Goal: Task Accomplishment & Management: Complete application form

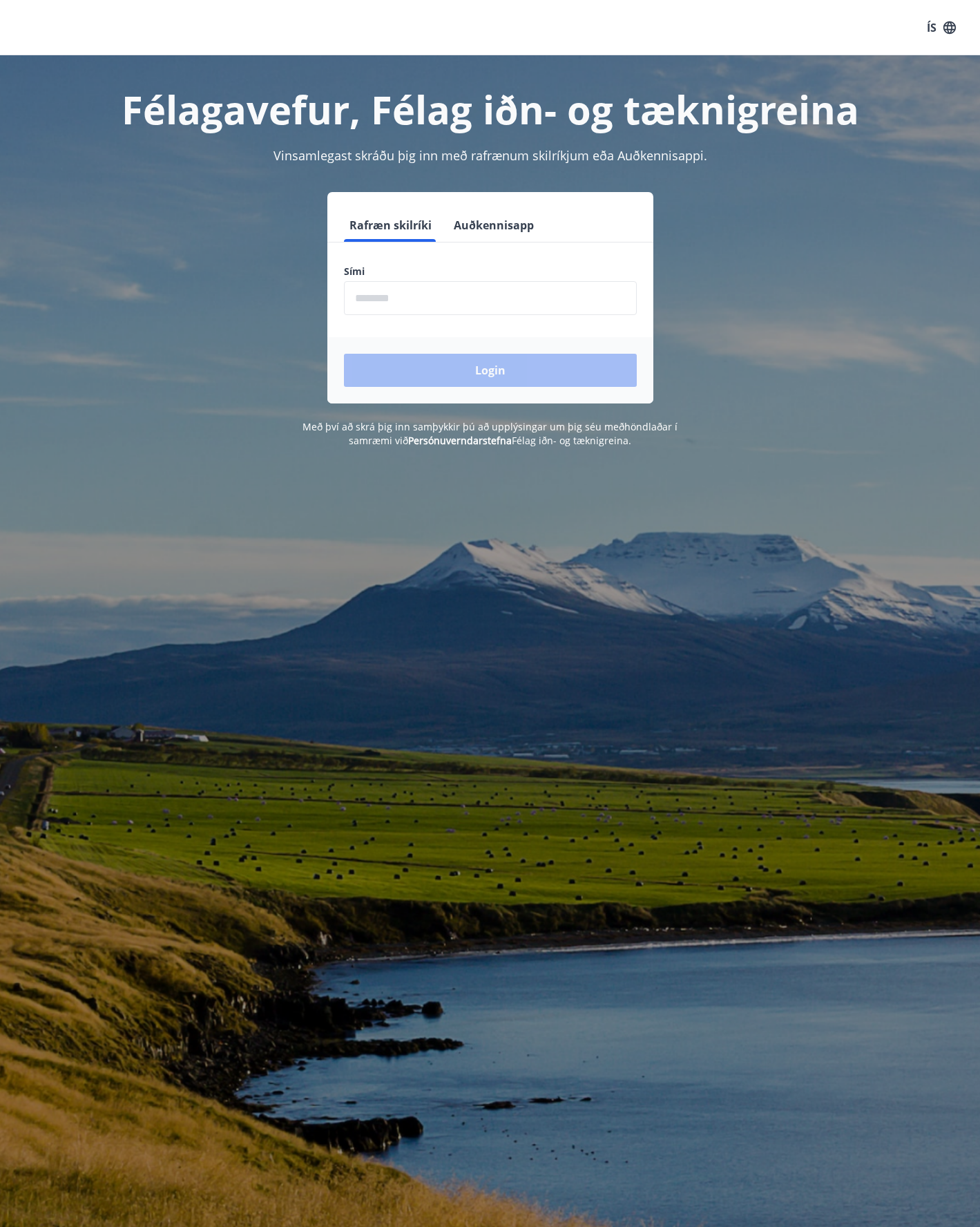
drag, startPoint x: 488, startPoint y: 222, endPoint x: 472, endPoint y: 264, distance: 44.9
click at [488, 223] on button "Auðkennisapp" at bounding box center [493, 225] width 91 height 33
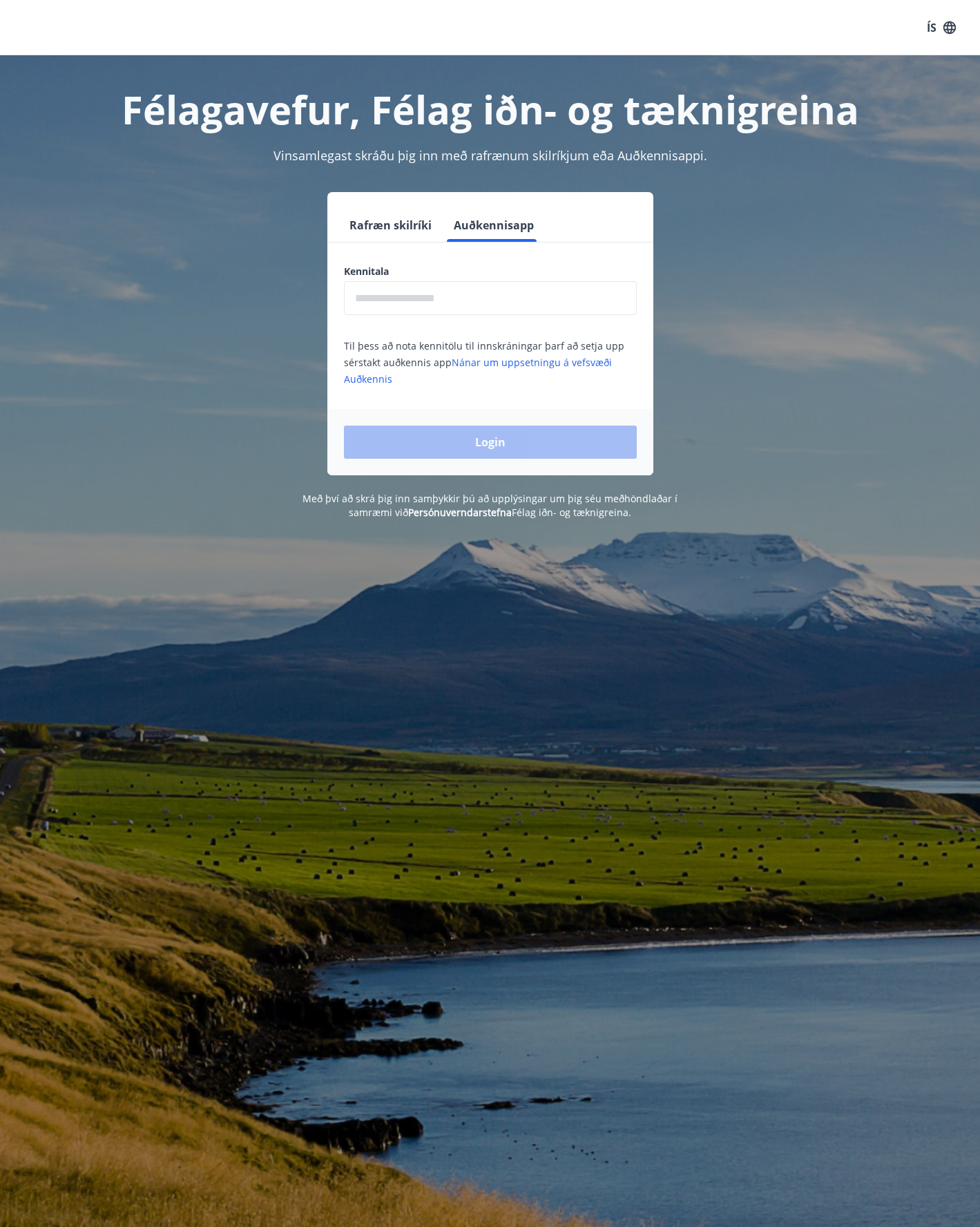
click at [466, 272] on label "Kennitala" at bounding box center [490, 271] width 293 height 14
click at [446, 304] on input "text" at bounding box center [490, 297] width 293 height 34
type input "**********"
click at [344, 426] on button "Login" at bounding box center [490, 442] width 293 height 33
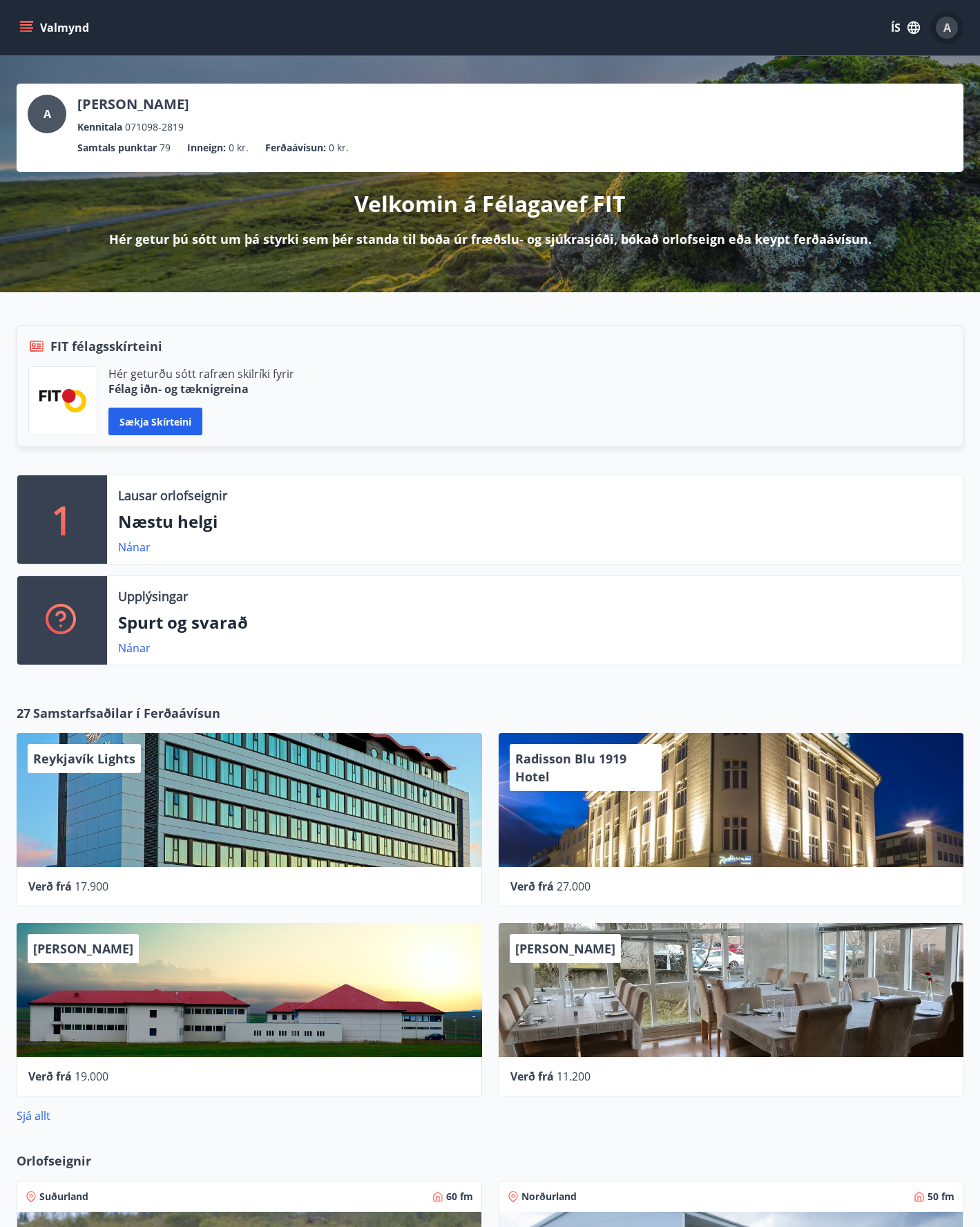
click at [939, 20] on div "A" at bounding box center [946, 28] width 22 height 22
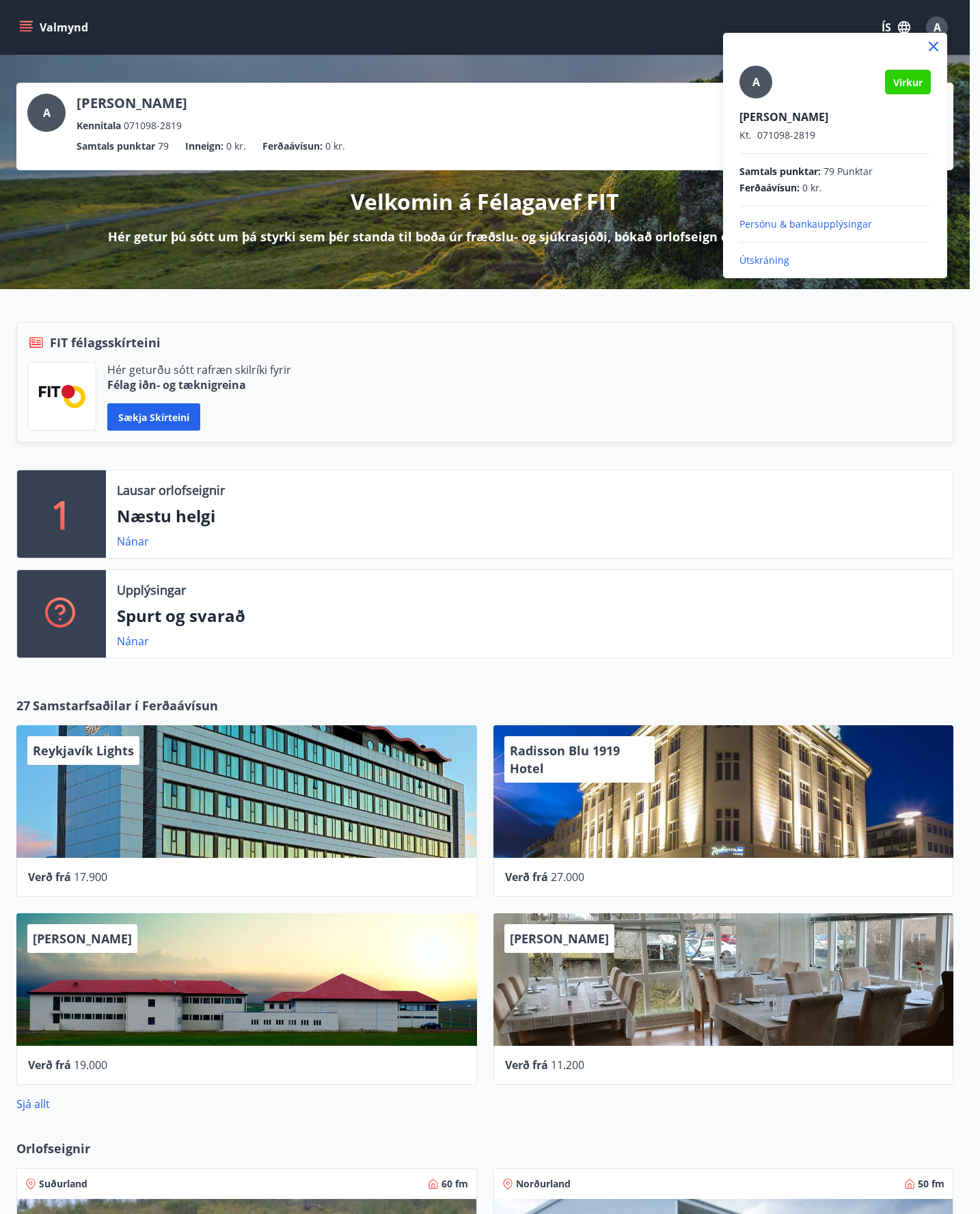
click at [83, 24] on div at bounding box center [490, 607] width 980 height 1214
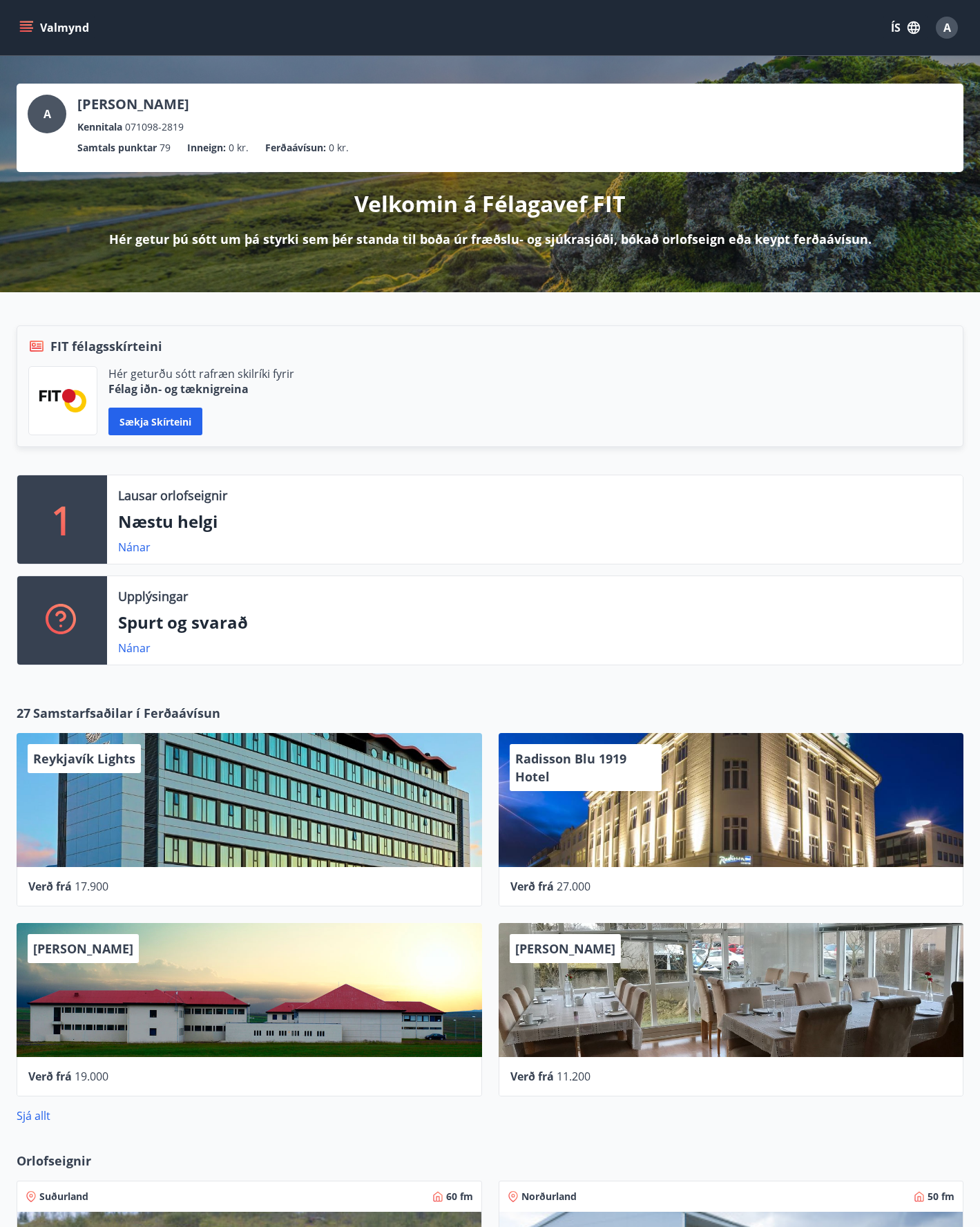
click at [19, 30] on button "Valmynd" at bounding box center [55, 27] width 78 height 25
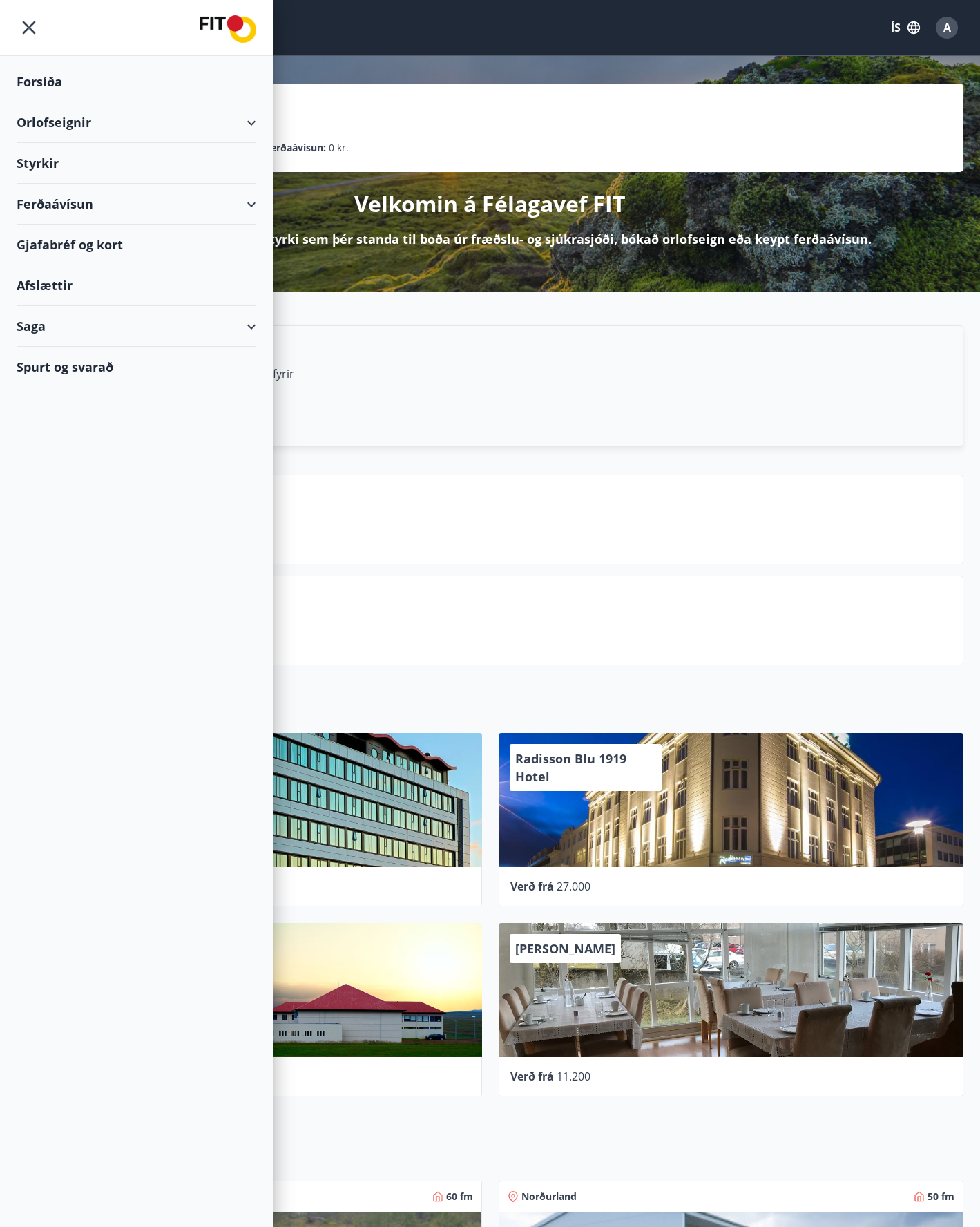
click at [83, 154] on div "Styrkir" at bounding box center [136, 163] width 240 height 41
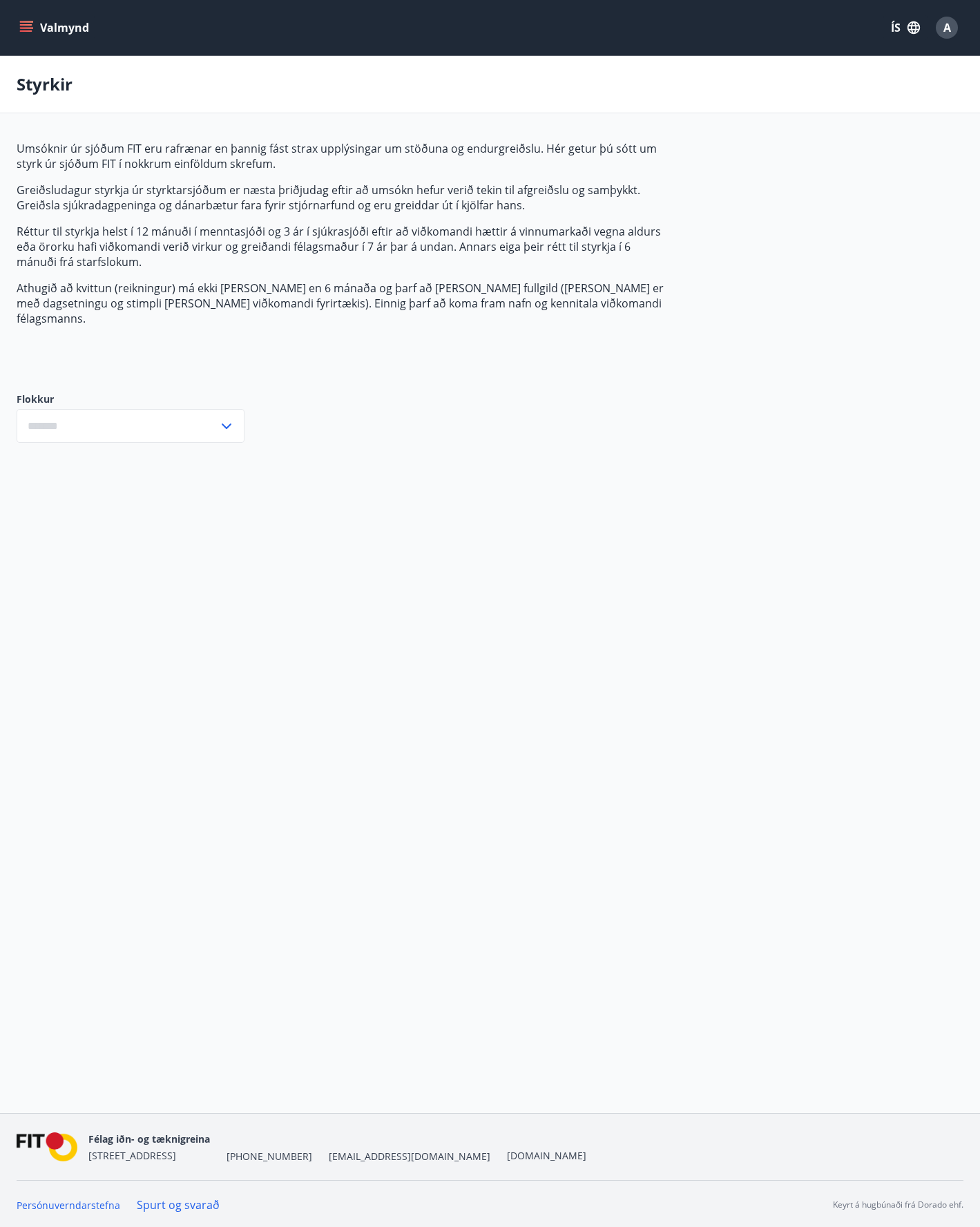
type input "***"
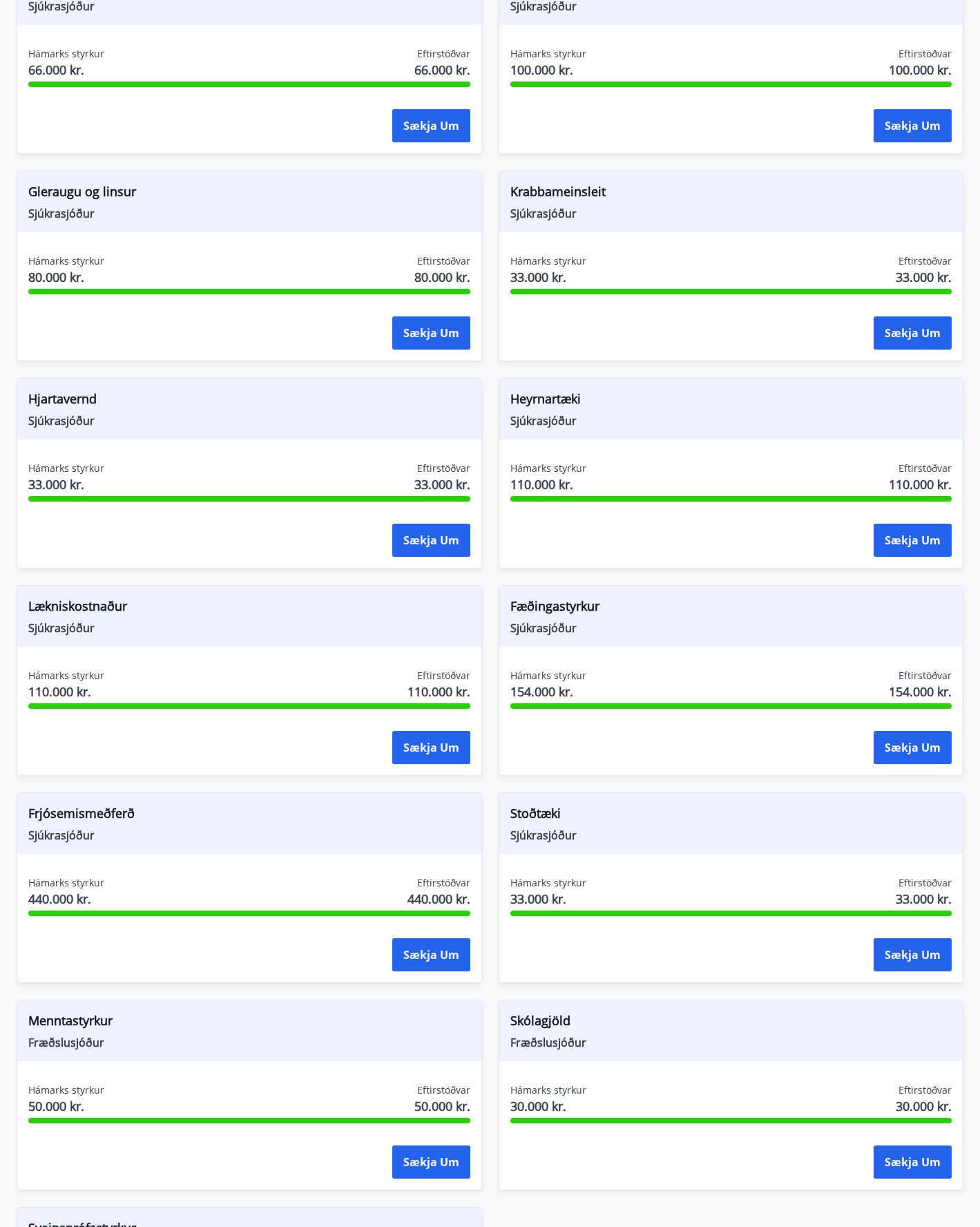
scroll to position [651, 0]
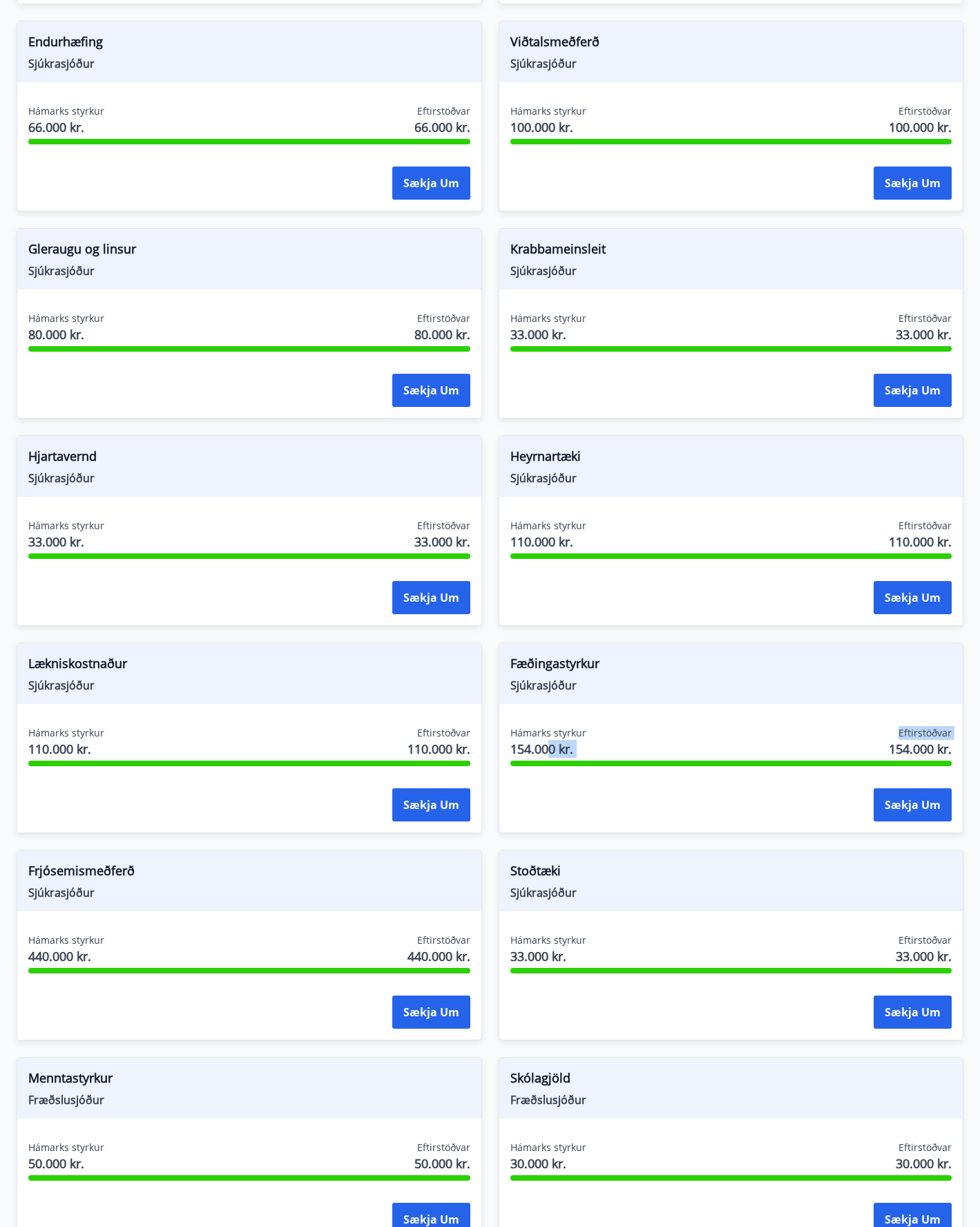
drag, startPoint x: 578, startPoint y: 738, endPoint x: 841, endPoint y: 707, distance: 264.8
click at [785, 737] on div "Hámarks styrkur 154.000 kr. Eftirstöðvar 154.000 kr." at bounding box center [731, 743] width 442 height 34
click at [841, 707] on div "Fæðingastyrkur Sjúkrasjóður Hámarks styrkur 154.000 kr. Eftirstöðvar 154.000 kr…" at bounding box center [731, 738] width 465 height 191
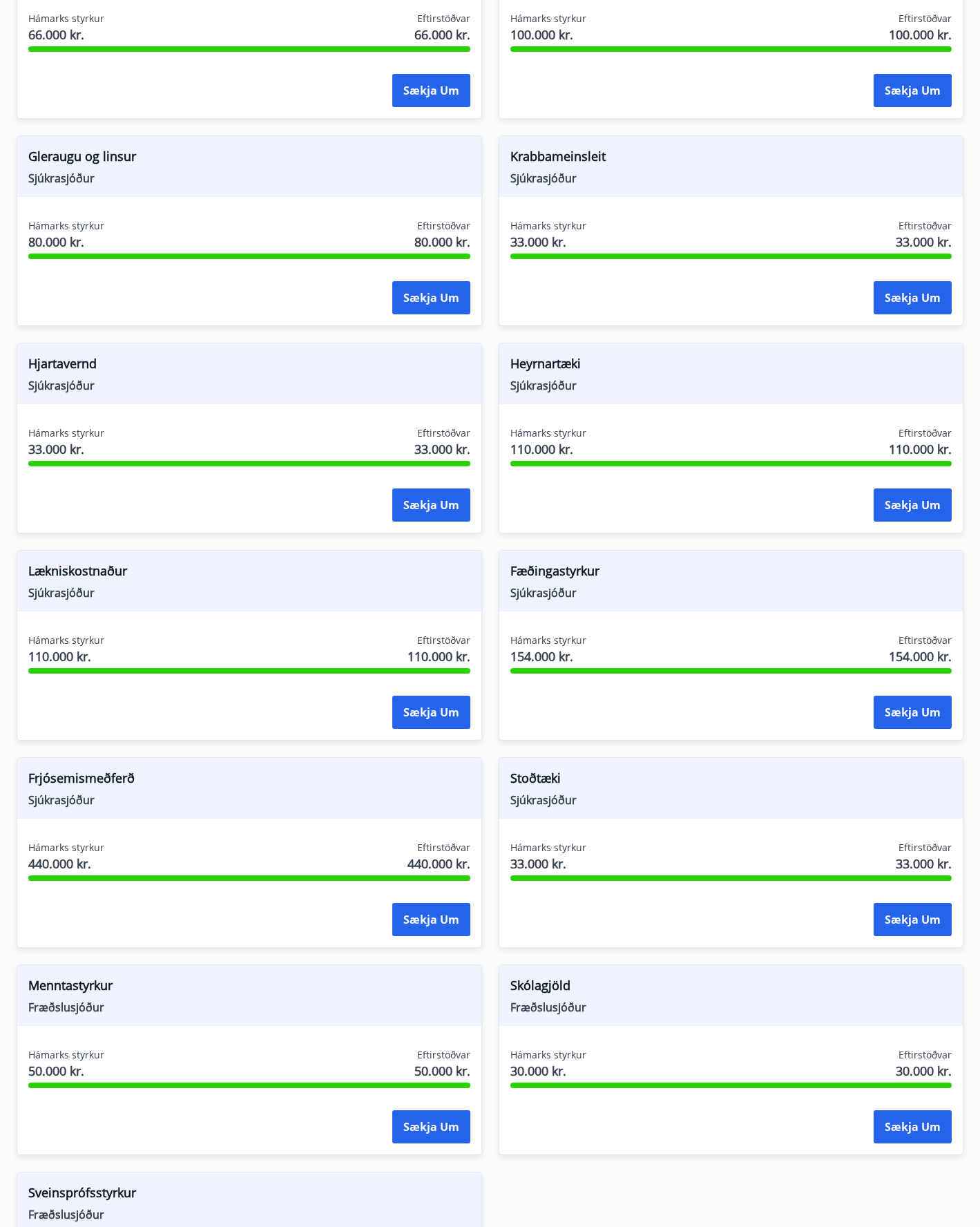
scroll to position [789, 0]
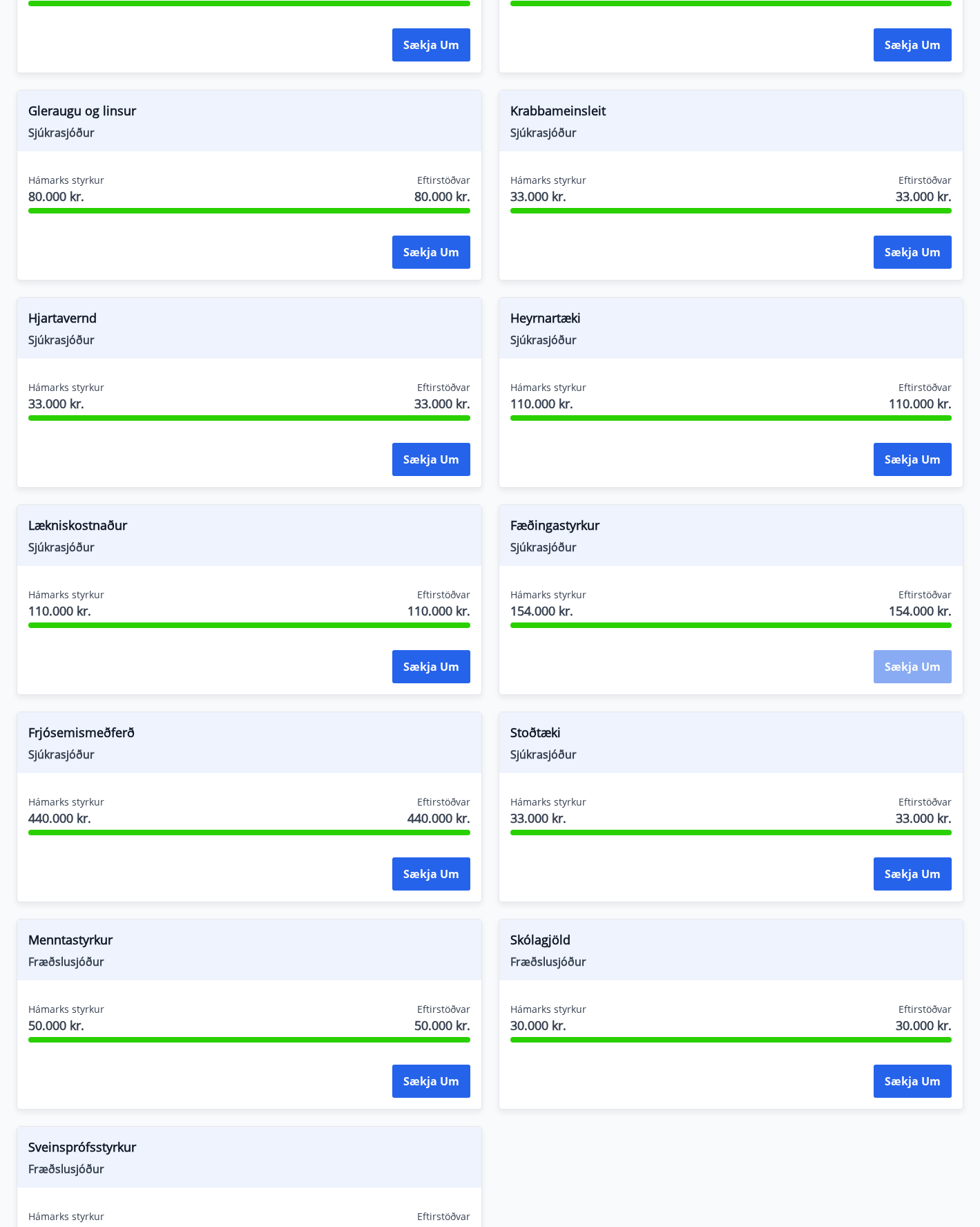
click at [918, 656] on button "Sækja um" at bounding box center [912, 666] width 78 height 33
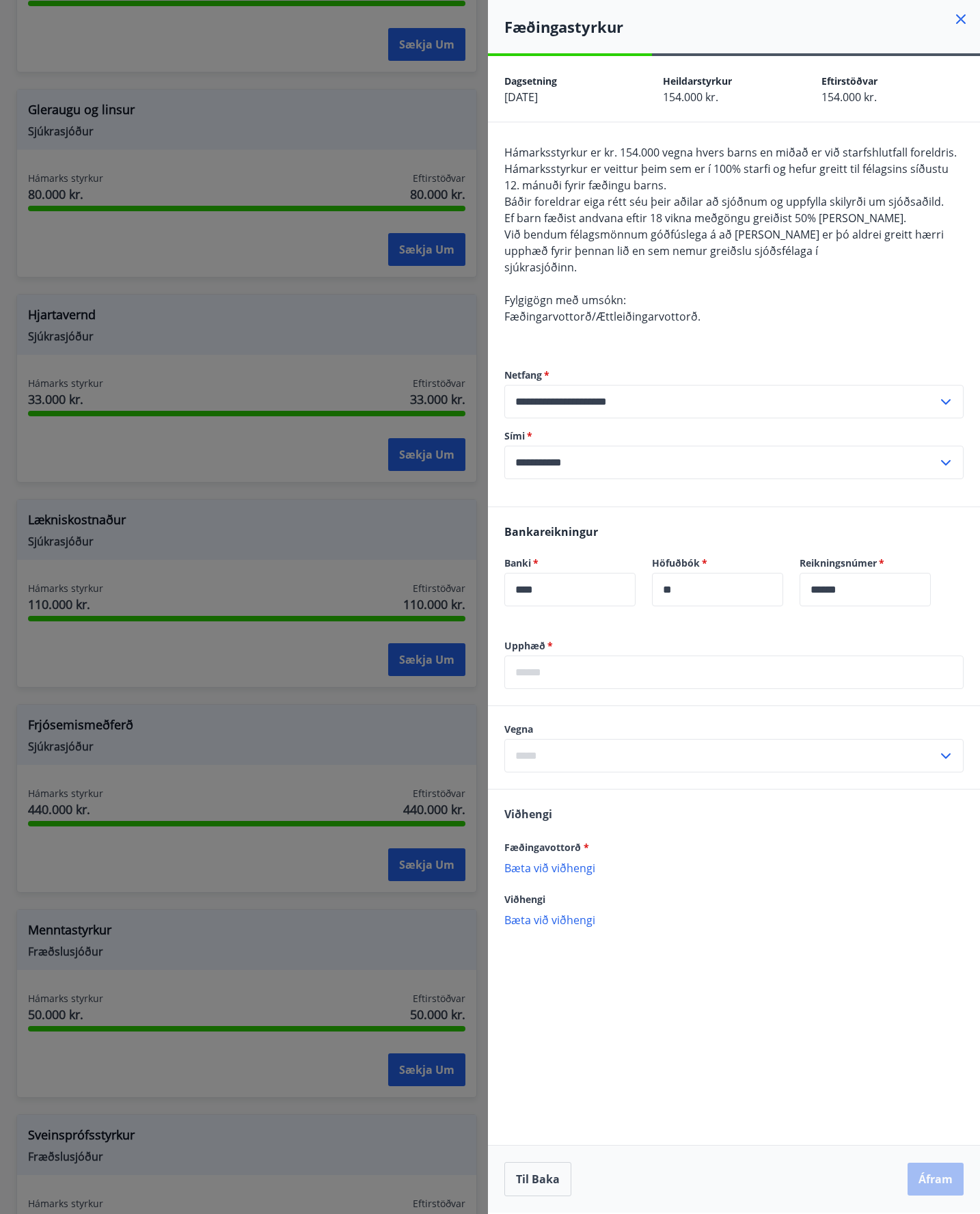
click at [637, 400] on input "**********" at bounding box center [720, 401] width 433 height 33
click at [755, 590] on input "**" at bounding box center [717, 589] width 131 height 33
click at [907, 593] on input "******" at bounding box center [865, 589] width 131 height 33
drag, startPoint x: 569, startPoint y: 642, endPoint x: 572, endPoint y: 665, distance: 23.2
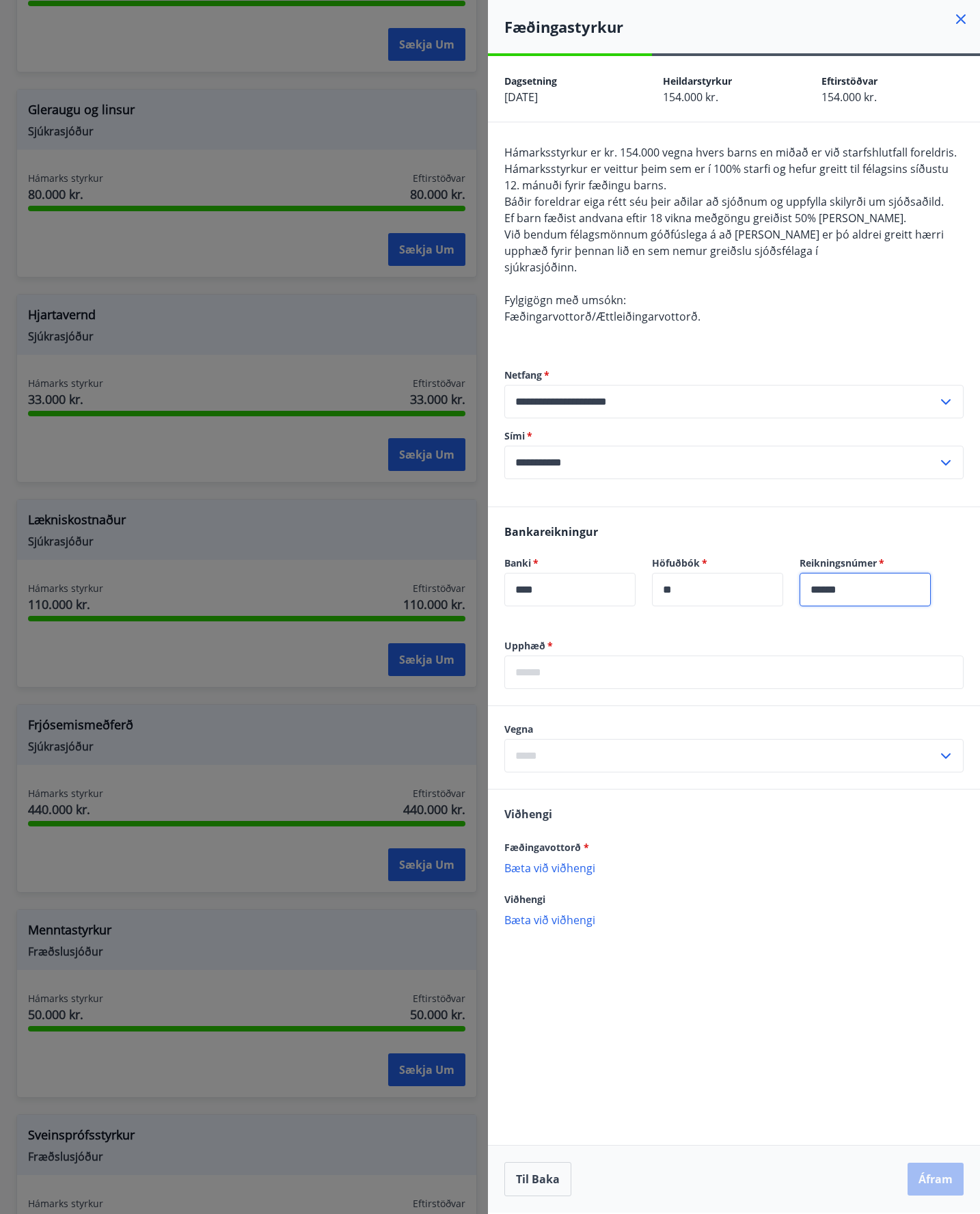
click at [569, 652] on label "Upphæð   *" at bounding box center [734, 645] width 459 height 14
click at [574, 676] on input "text" at bounding box center [734, 672] width 459 height 33
click at [544, 752] on input "text" at bounding box center [720, 755] width 433 height 33
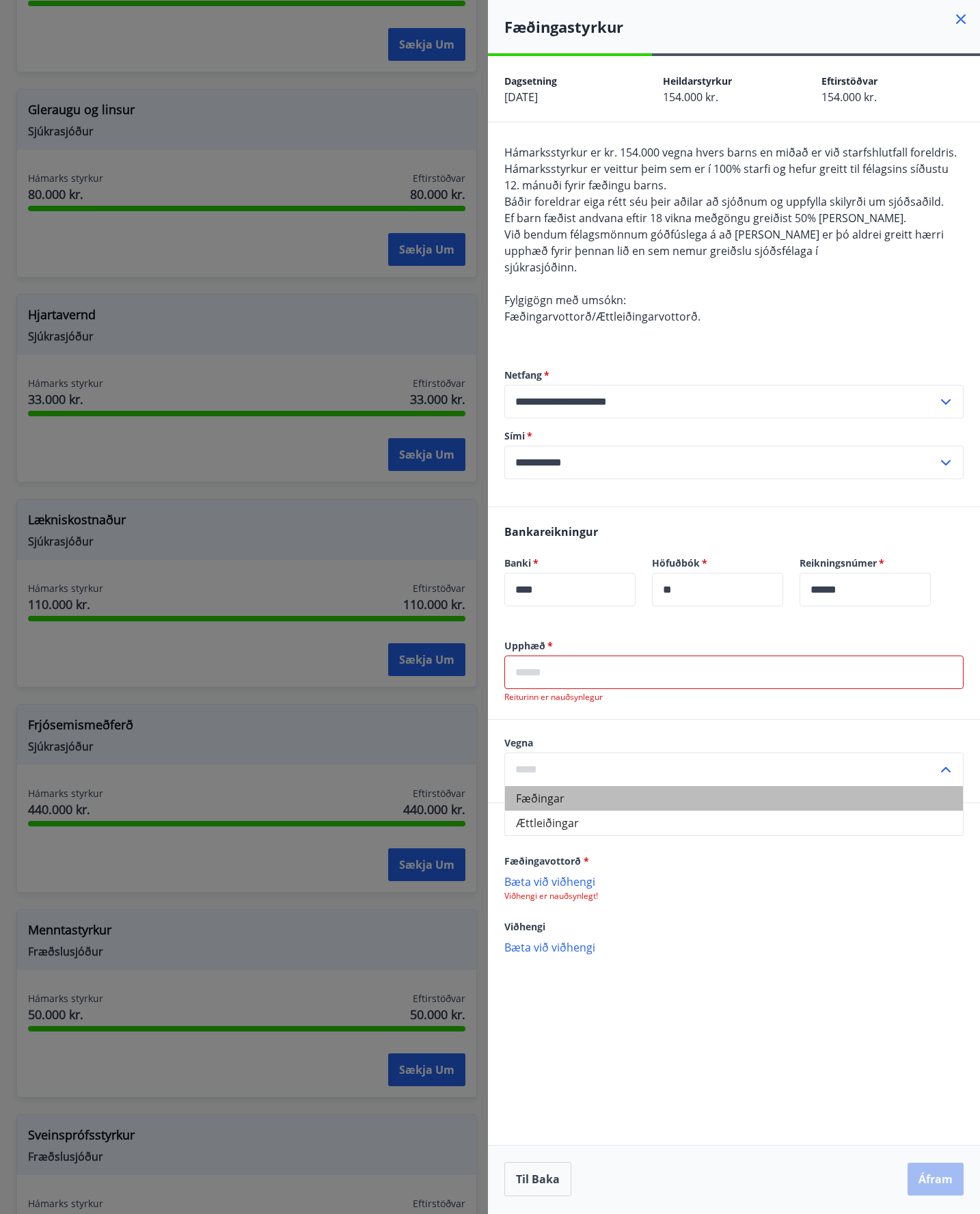
click at [559, 798] on li "Fæðingar" at bounding box center [734, 798] width 458 height 24
type input "********"
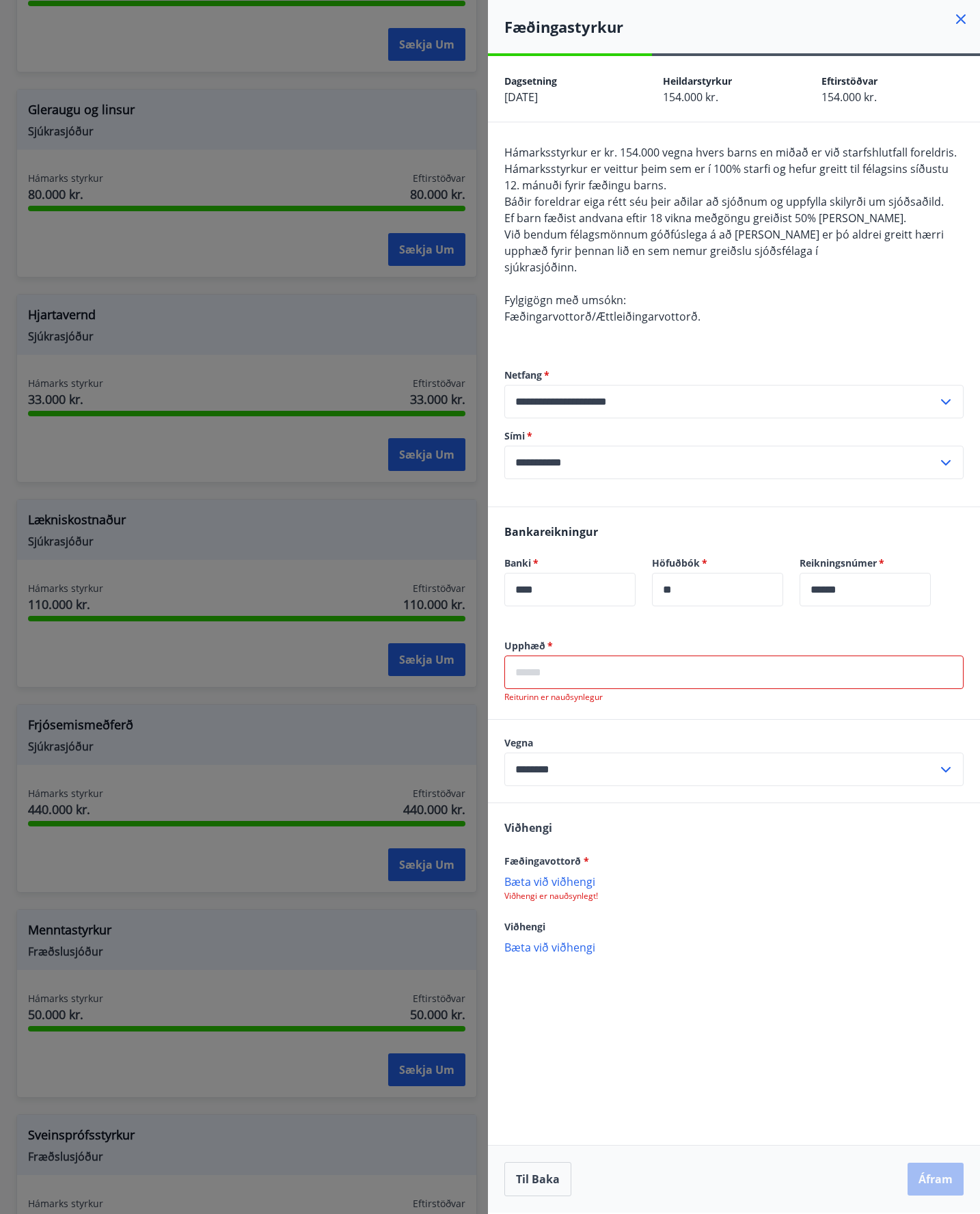
click at [572, 672] on input "text" at bounding box center [734, 672] width 459 height 33
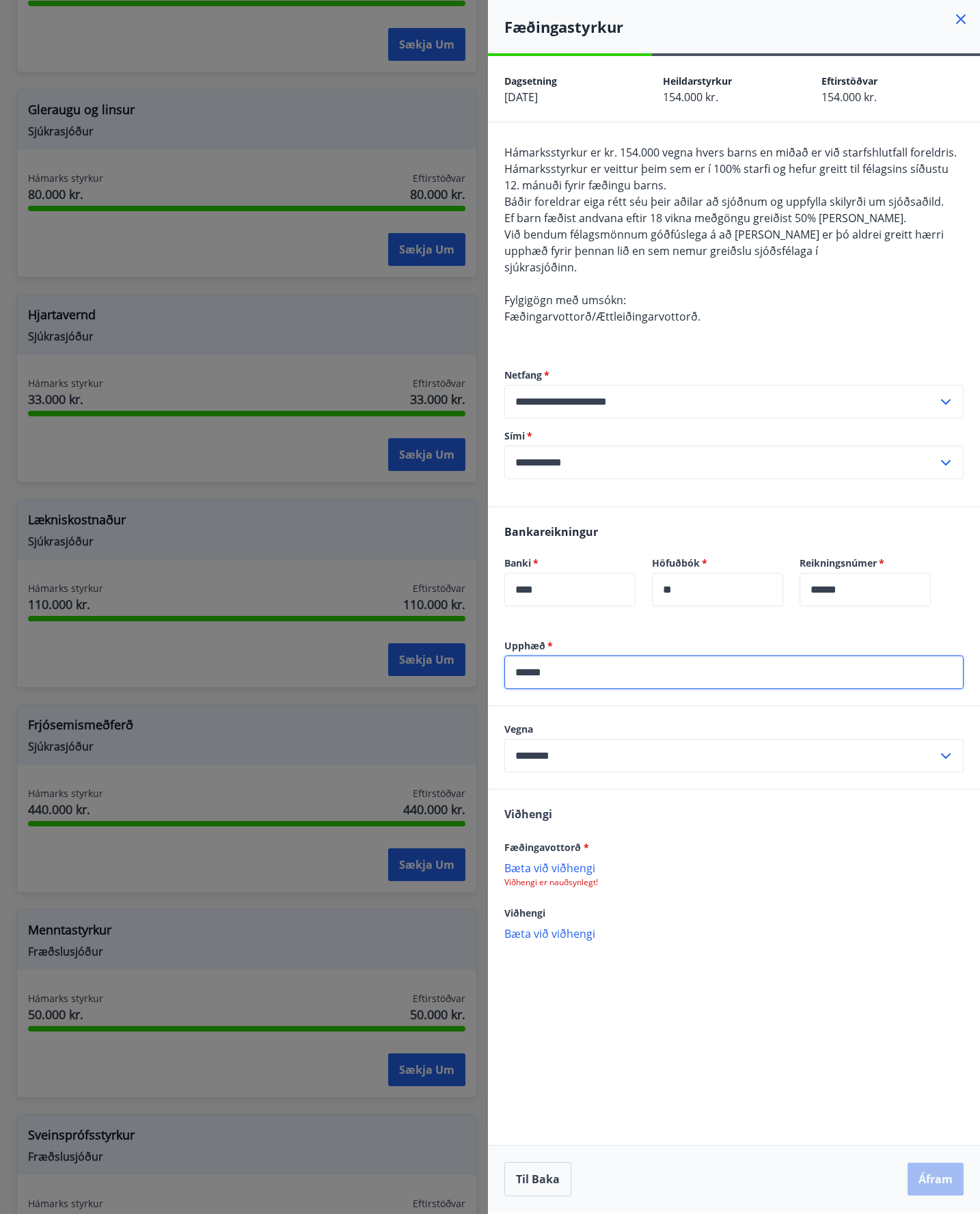
type input "******"
click at [570, 870] on p "Bæta við viðhengi" at bounding box center [734, 867] width 459 height 14
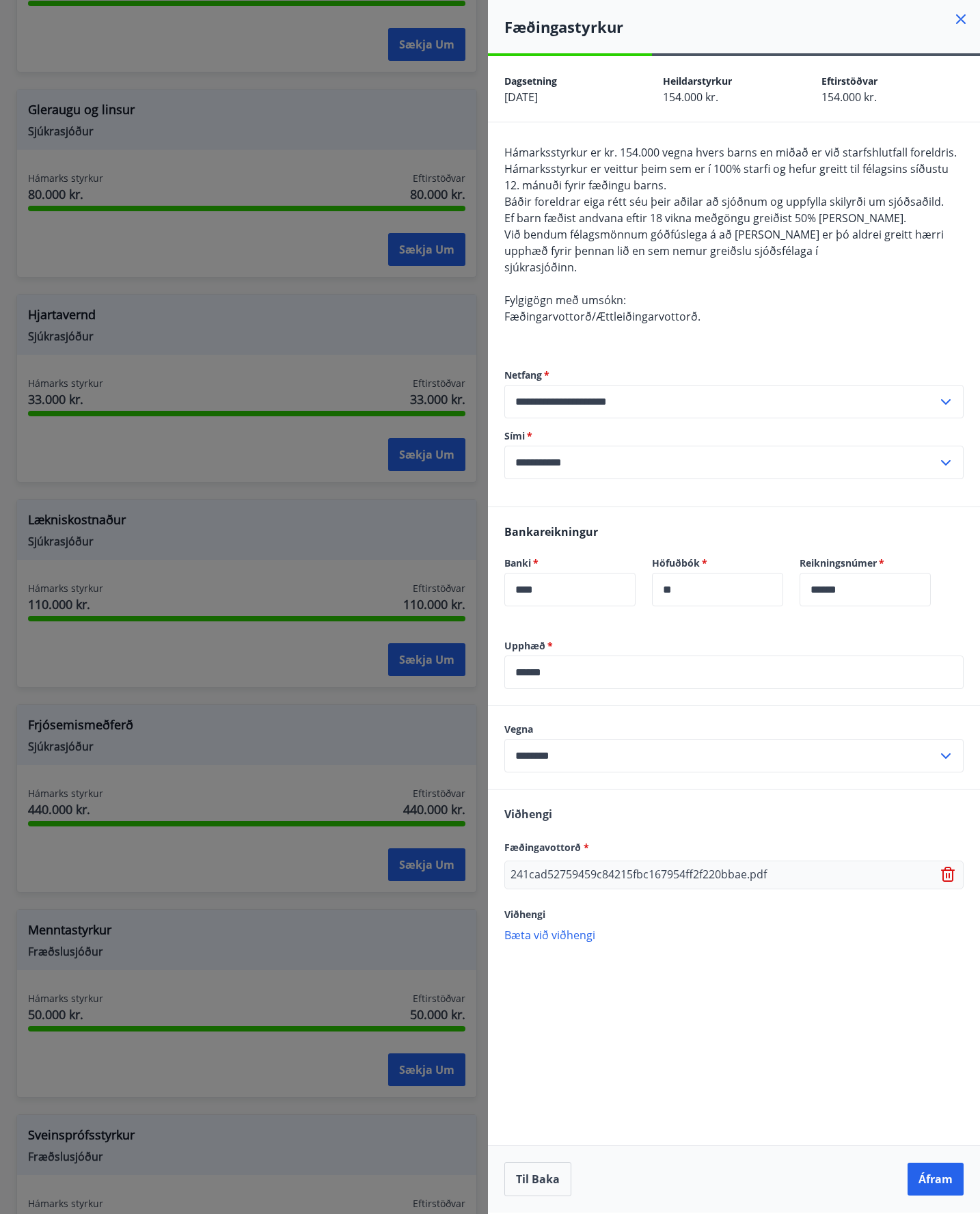
click at [658, 858] on div "Fæðingavottorð * 241cad52759459c84215fbc167954ff2f220bbae.pdf" at bounding box center [734, 864] width 459 height 51
click at [931, 1171] on button "Áfram" at bounding box center [935, 1179] width 56 height 32
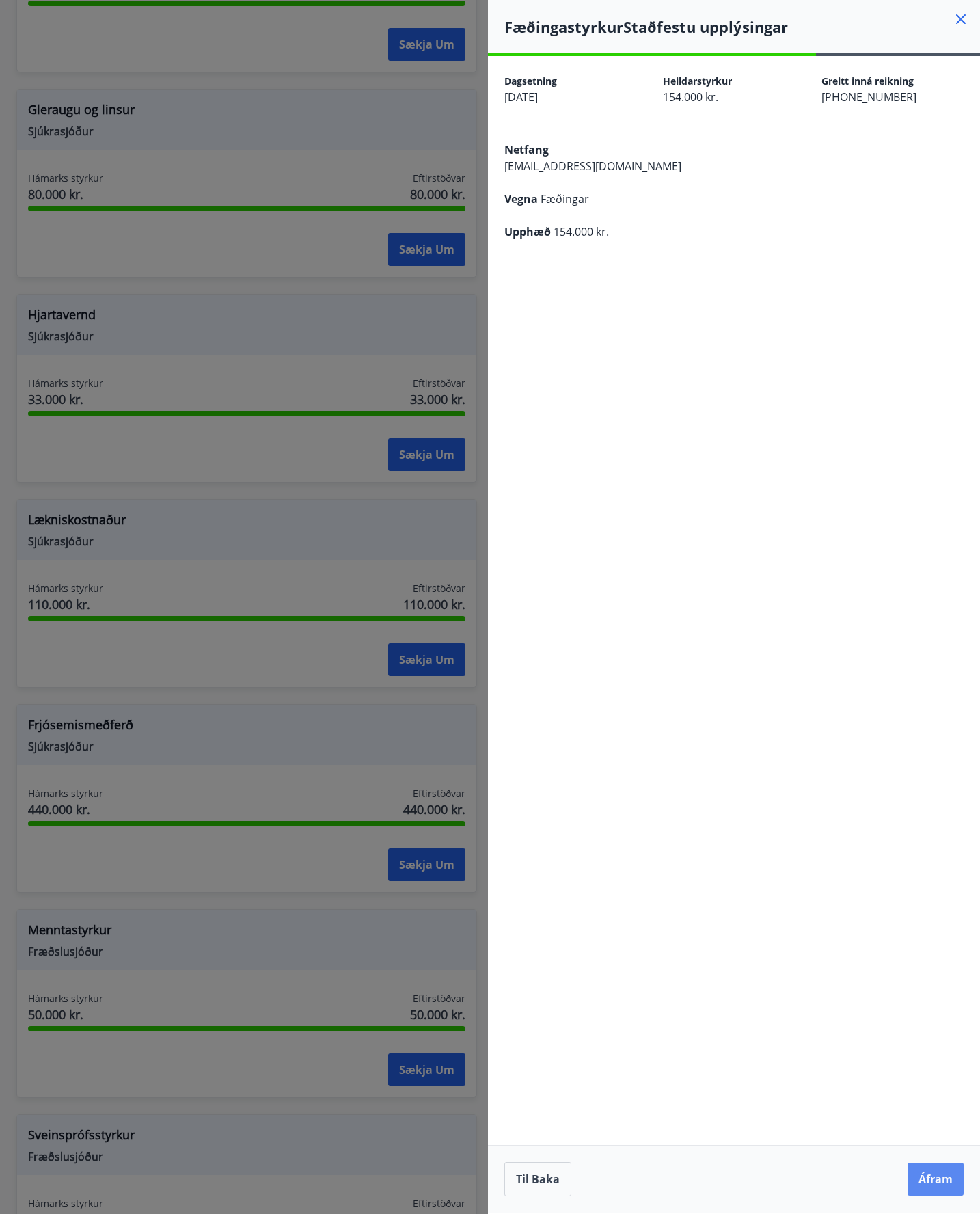
click at [923, 1171] on button "Áfram" at bounding box center [935, 1179] width 56 height 32
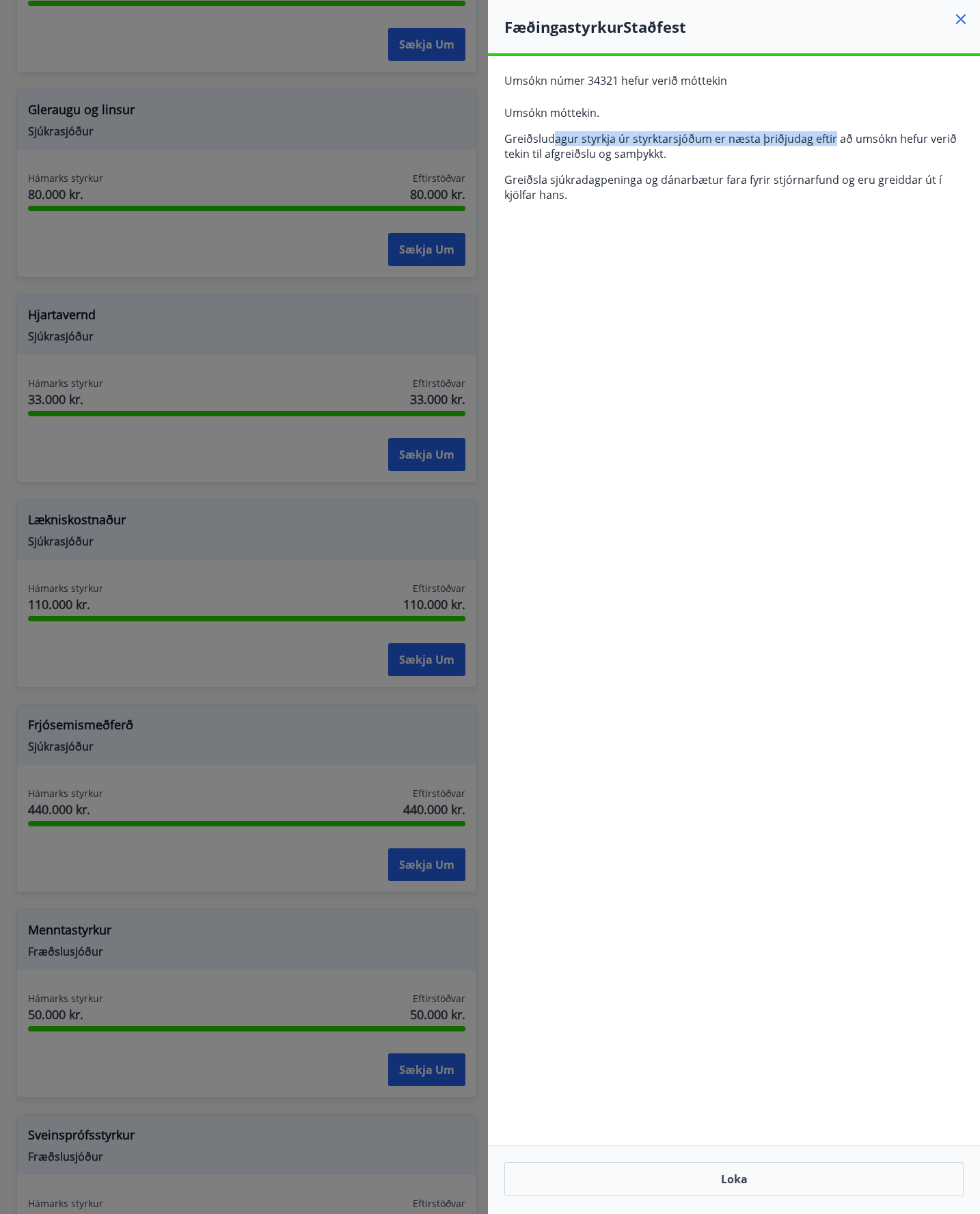
drag, startPoint x: 696, startPoint y: 136, endPoint x: 883, endPoint y: 159, distance: 188.4
click at [835, 143] on p "Greiðsludagur styrkja úr styrktarsjóðum er næsta þriðjudag eftir að umsókn hefu…" at bounding box center [734, 146] width 459 height 30
click at [883, 159] on p "Greiðsludagur styrkja úr styrktarsjóðum er næsta þriðjudag eftir að umsókn hefu…" at bounding box center [734, 146] width 459 height 30
drag, startPoint x: 696, startPoint y: 143, endPoint x: 821, endPoint y: 157, distance: 125.8
click at [807, 148] on p "Greiðsludagur styrkja úr styrktarsjóðum er næsta þriðjudag eftir að umsókn hefu…" at bounding box center [734, 146] width 459 height 30
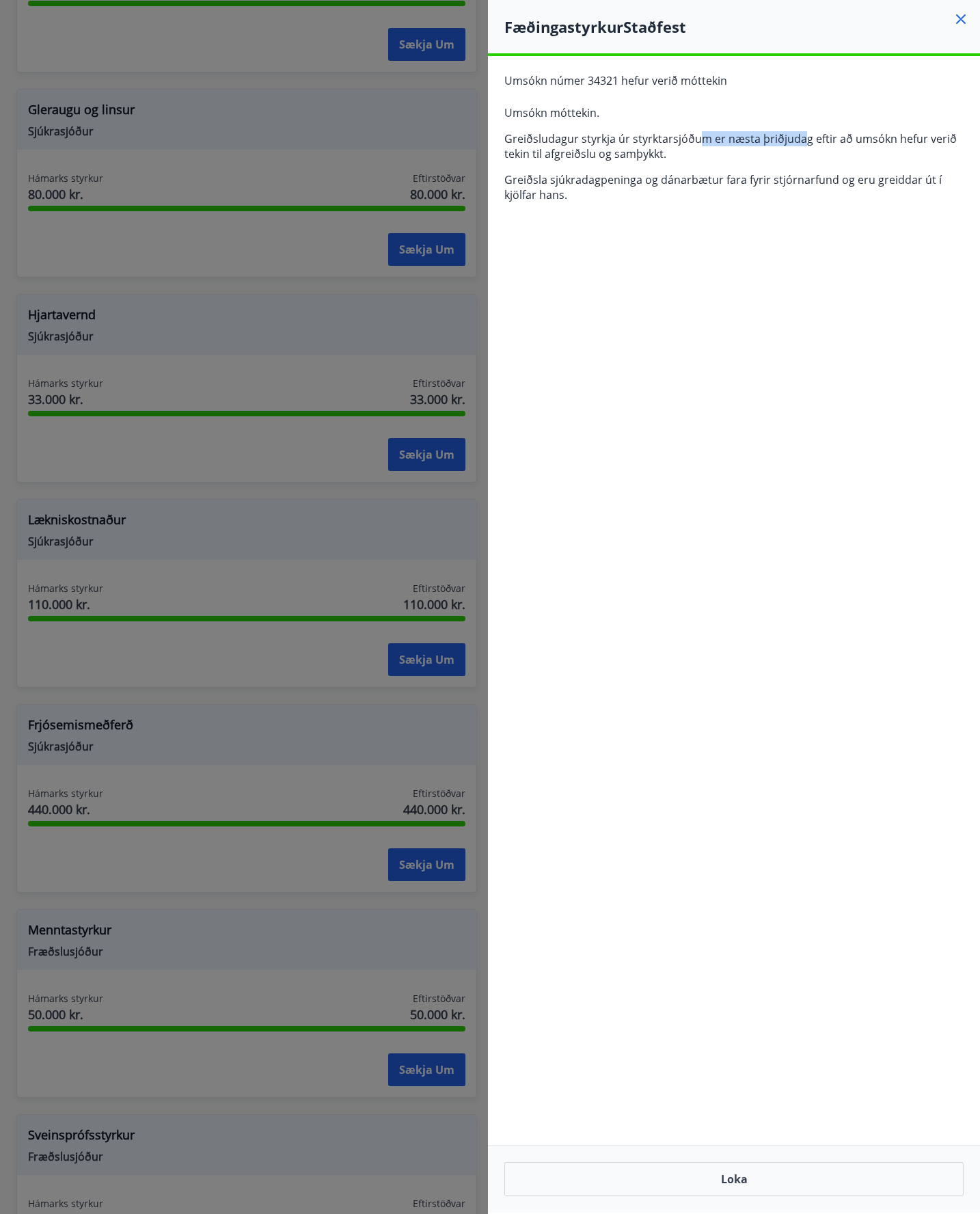
click at [821, 157] on p "Greiðsludagur styrkja úr styrktarsjóðum er næsta þriðjudag eftir að umsókn hefu…" at bounding box center [734, 146] width 459 height 30
drag, startPoint x: 604, startPoint y: 128, endPoint x: 812, endPoint y: 138, distance: 208.2
click at [812, 138] on p "Greiðsludagur styrkja úr styrktarsjóðum er næsta þriðjudag eftir að umsókn hefu…" at bounding box center [734, 146] width 459 height 30
click at [702, 1176] on button "Loka" at bounding box center [734, 1179] width 459 height 34
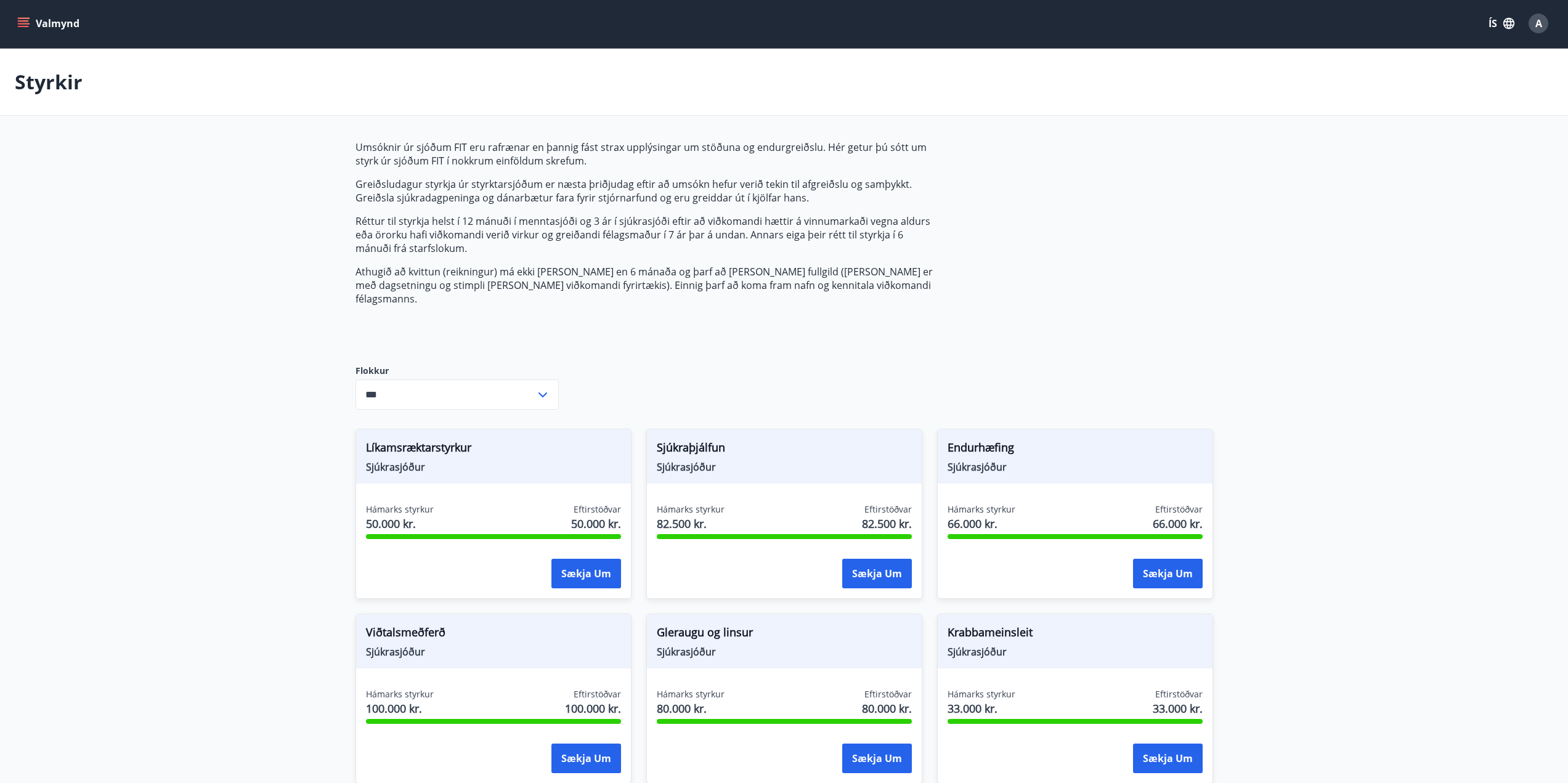
scroll to position [0, 0]
